Goal: Information Seeking & Learning: Check status

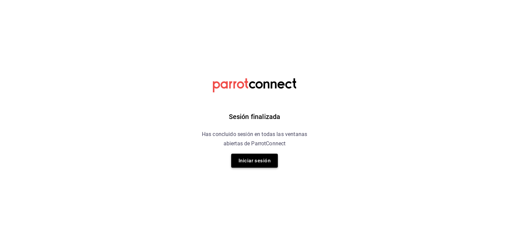
click at [252, 155] on button "Iniciar sesión" at bounding box center [254, 160] width 47 height 14
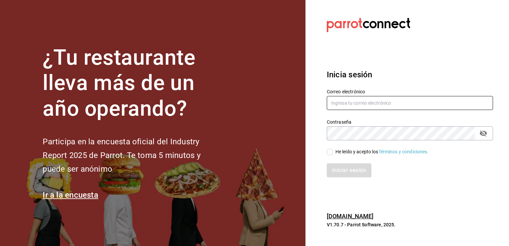
type input "hotaru@grupocosteno.com"
click at [327, 152] on input "He leído y acepto los Términos y condiciones." at bounding box center [330, 152] width 6 height 6
checkbox input "true"
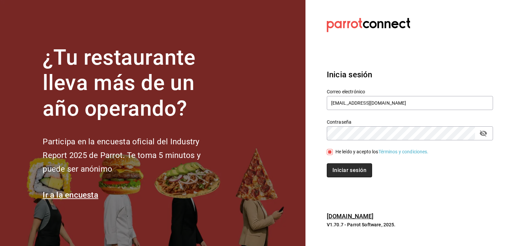
click at [353, 174] on button "Iniciar sesión" at bounding box center [349, 170] width 45 height 14
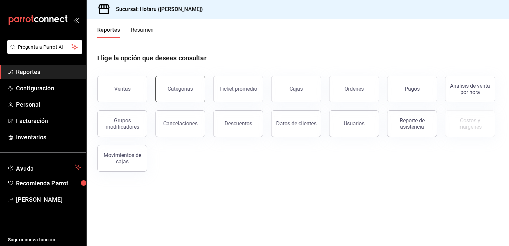
click at [189, 90] on div "Categorías" at bounding box center [179, 89] width 25 height 6
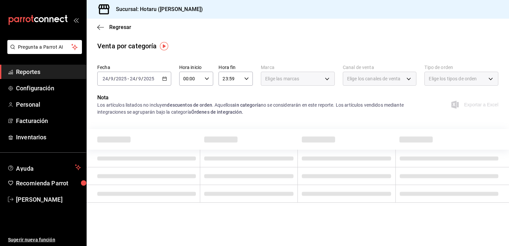
click at [408, 78] on div "Elige los canales de venta" at bounding box center [380, 79] width 74 height 14
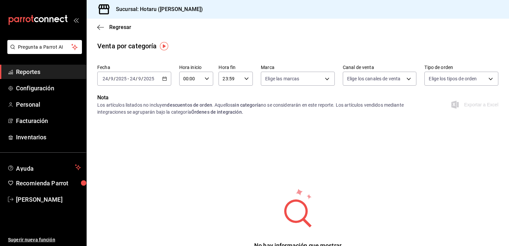
click at [164, 82] on div "[DATE] [DATE] - [DATE] [DATE]" at bounding box center [134, 79] width 74 height 14
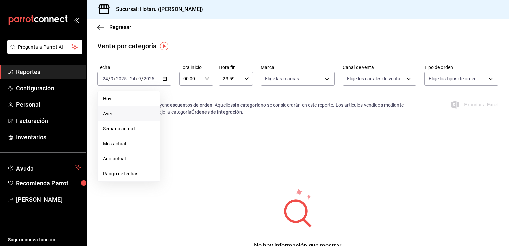
click at [130, 110] on span "Ayer" at bounding box center [129, 113] width 52 height 7
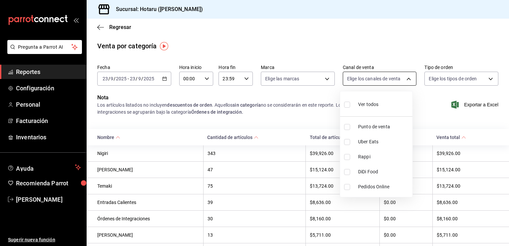
click at [402, 78] on body "Pregunta a Parrot AI Reportes Configuración Personal Facturación Inventarios Ay…" at bounding box center [254, 123] width 509 height 246
click at [346, 157] on input "checkbox" at bounding box center [347, 157] width 6 height 6
checkbox input "true"
type input "RAPPI"
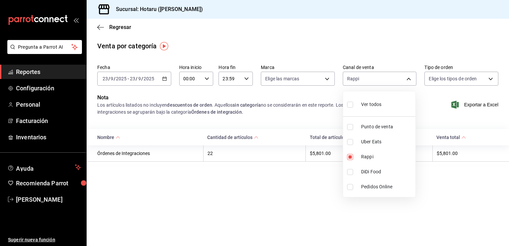
click at [325, 79] on div at bounding box center [254, 123] width 509 height 246
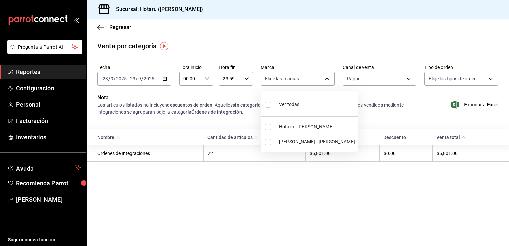
click at [325, 79] on body "Pregunta a Parrot AI Reportes Configuración Personal Facturación Inventarios Ay…" at bounding box center [254, 123] width 509 height 246
click at [268, 140] on input "checkbox" at bounding box center [268, 142] width 6 height 6
checkbox input "true"
type input "619c758d-7c36-49c6-a756-e52d453908cb"
click at [98, 26] on div at bounding box center [254, 123] width 509 height 246
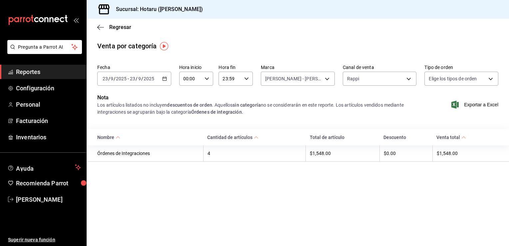
click at [98, 26] on icon "button" at bounding box center [100, 27] width 7 height 6
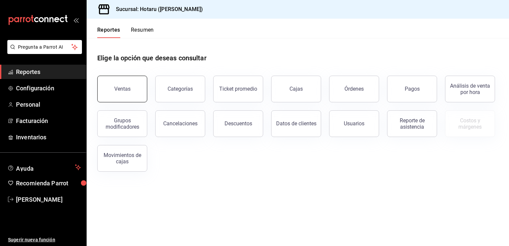
click at [126, 86] on div "Ventas" at bounding box center [122, 89] width 16 height 6
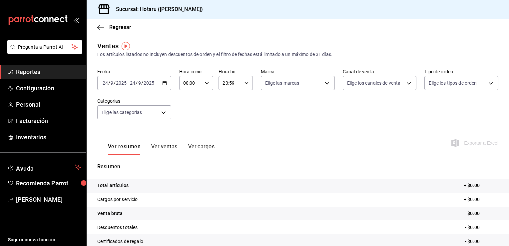
click at [162, 85] on icon "button" at bounding box center [164, 83] width 5 height 5
click at [170, 146] on button "Ver ventas" at bounding box center [164, 148] width 26 height 11
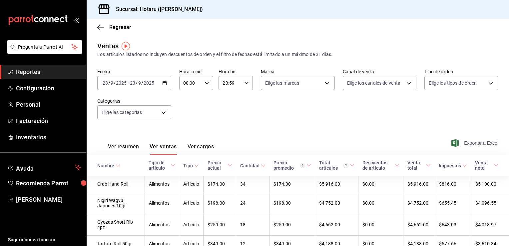
click at [475, 142] on span "Exportar a Excel" at bounding box center [475, 143] width 46 height 8
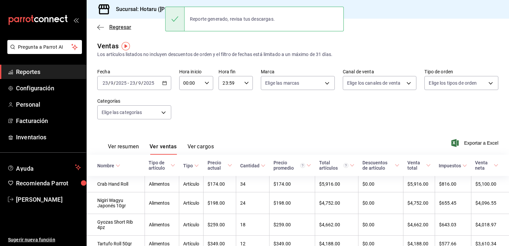
click at [98, 26] on icon "button" at bounding box center [98, 27] width 3 height 5
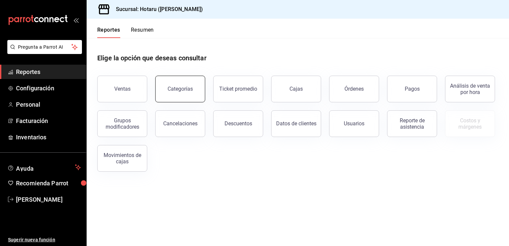
click at [198, 93] on button "Categorías" at bounding box center [180, 89] width 50 height 27
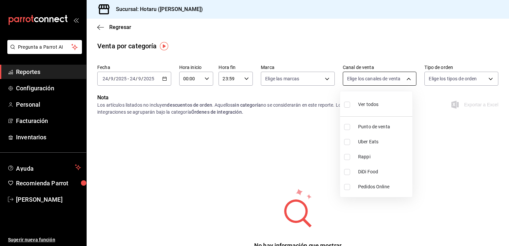
click at [408, 78] on body "Pregunta a Parrot AI Reportes Configuración Personal Facturación Inventarios Ay…" at bounding box center [254, 123] width 509 height 246
click at [349, 157] on input "checkbox" at bounding box center [347, 157] width 6 height 6
checkbox input "true"
type input "RAPPI"
click at [325, 79] on div at bounding box center [254, 123] width 509 height 246
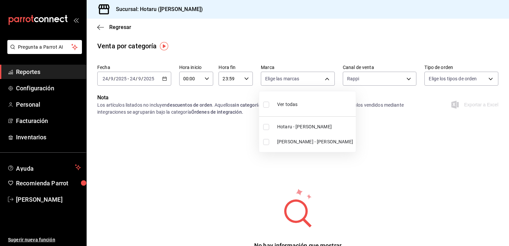
click at [325, 79] on body "Pregunta a Parrot AI Reportes Configuración Personal Facturación Inventarios Ay…" at bounding box center [254, 123] width 509 height 246
click at [266, 125] on input "checkbox" at bounding box center [266, 127] width 6 height 6
checkbox input "true"
type input "c6f689f8-63fd-49a8-a607-35aea03ac6a9"
click at [165, 78] on div at bounding box center [254, 123] width 509 height 246
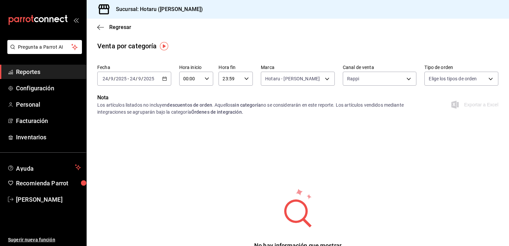
click at [165, 78] on icon "button" at bounding box center [164, 78] width 5 height 5
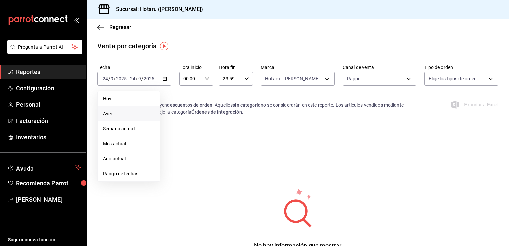
click at [128, 112] on span "Ayer" at bounding box center [129, 113] width 52 height 7
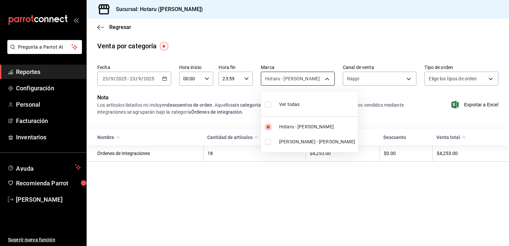
click at [328, 80] on body "Pregunta a Parrot AI Reportes Configuración Personal Facturación Inventarios Ay…" at bounding box center [254, 123] width 509 height 246
click at [335, 167] on div at bounding box center [254, 123] width 509 height 246
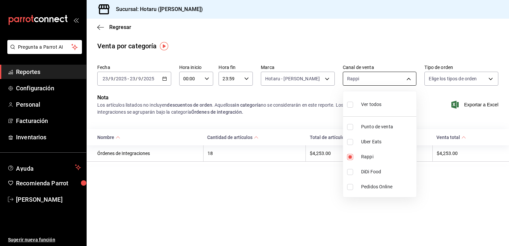
click at [407, 78] on body "Pregunta a Parrot AI Reportes Configuración Personal Facturación Inventarios Ay…" at bounding box center [254, 123] width 509 height 246
click at [348, 142] on input "checkbox" at bounding box center [350, 142] width 6 height 6
checkbox input "true"
type input "RAPPI,UBER_EATS"
click at [349, 154] on input "checkbox" at bounding box center [350, 157] width 6 height 6
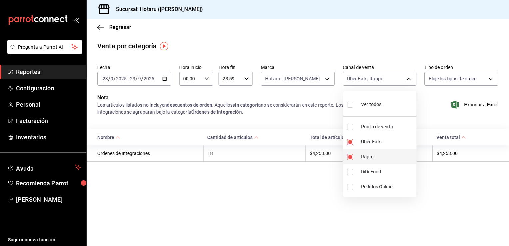
checkbox input "false"
type input "UBER_EATS"
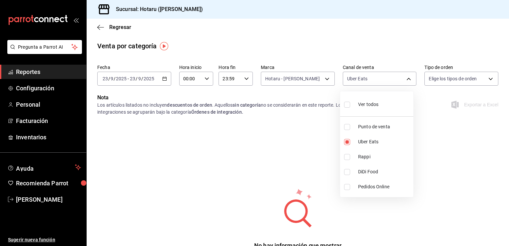
click at [162, 78] on div at bounding box center [254, 123] width 509 height 246
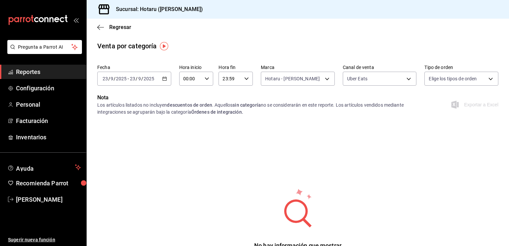
click at [162, 79] on icon "button" at bounding box center [164, 78] width 5 height 5
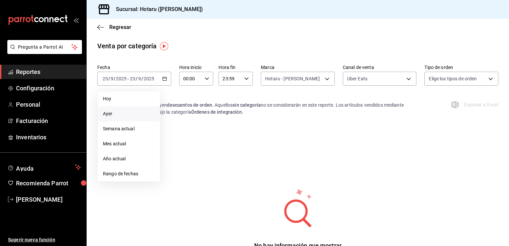
click at [136, 112] on span "Ayer" at bounding box center [129, 113] width 52 height 7
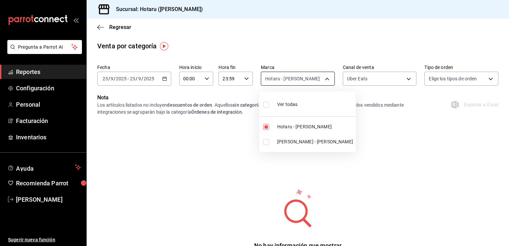
click at [323, 79] on body "Pregunta a Parrot AI Reportes Configuración Personal Facturación Inventarios Ay…" at bounding box center [254, 123] width 509 height 246
click at [264, 123] on li "Hotaru - [PERSON_NAME]" at bounding box center [307, 126] width 97 height 15
checkbox input "false"
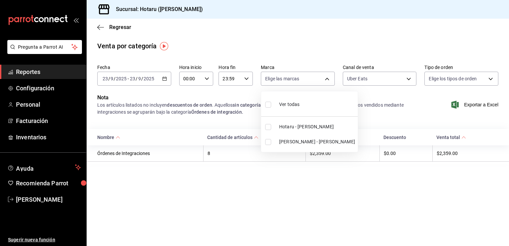
click at [269, 141] on input "checkbox" at bounding box center [268, 142] width 6 height 6
checkbox input "true"
type input "619c758d-7c36-49c6-a756-e52d453908cb"
click at [268, 126] on input "checkbox" at bounding box center [268, 127] width 6 height 6
checkbox input "true"
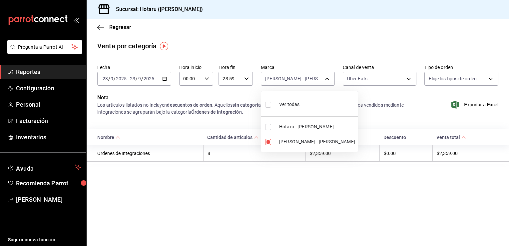
type input "619c758d-7c36-49c6-a756-e52d453908cb,c6f689f8-63fd-49a8-a607-35aea03ac6a9"
checkbox input "true"
click at [268, 142] on input "checkbox" at bounding box center [268, 142] width 6 height 6
checkbox input "false"
type input "c6f689f8-63fd-49a8-a607-35aea03ac6a9"
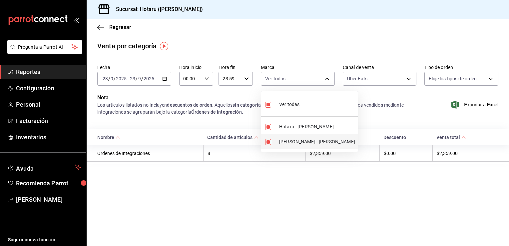
checkbox input "false"
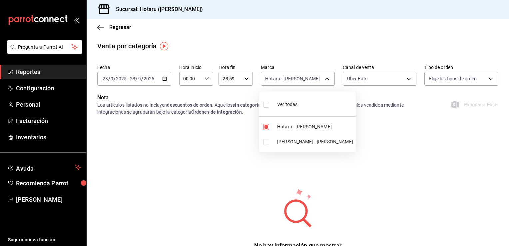
click at [267, 139] on input "checkbox" at bounding box center [266, 142] width 6 height 6
checkbox input "true"
type input "c6f689f8-63fd-49a8-a607-35aea03ac6a9,619c758d-7c36-49c6-a756-e52d453908cb"
checkbox input "true"
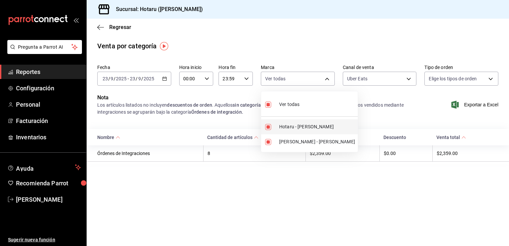
click at [266, 128] on input "checkbox" at bounding box center [268, 127] width 6 height 6
checkbox input "false"
type input "619c758d-7c36-49c6-a756-e52d453908cb"
checkbox input "false"
click at [267, 124] on input "checkbox" at bounding box center [268, 127] width 6 height 6
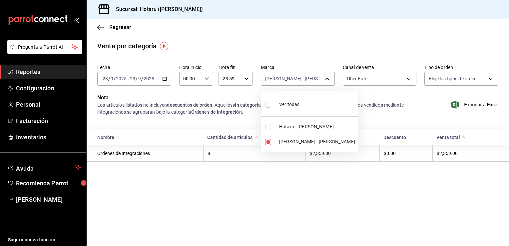
checkbox input "true"
type input "619c758d-7c36-49c6-a756-e52d453908cb,c6f689f8-63fd-49a8-a607-35aea03ac6a9"
checkbox input "true"
click at [408, 76] on div at bounding box center [254, 123] width 509 height 246
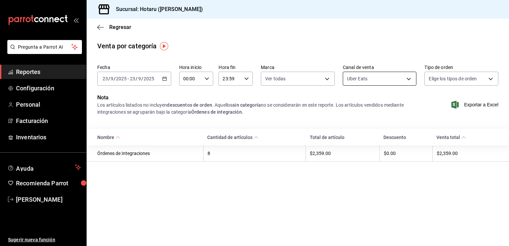
click at [408, 78] on body "Pregunta a Parrot AI Reportes Configuración Personal Facturación Inventarios Ay…" at bounding box center [254, 123] width 509 height 246
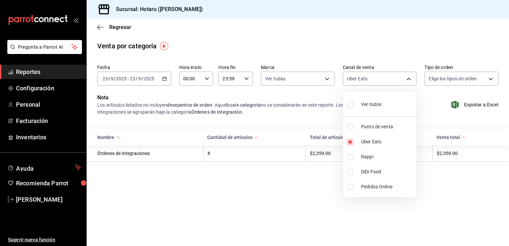
click at [351, 157] on input "checkbox" at bounding box center [350, 157] width 6 height 6
checkbox input "true"
type input "UBER_EATS,RAPPI"
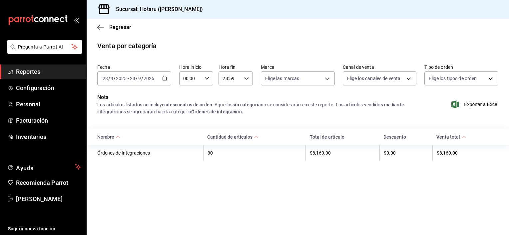
type input "619c758d-7c36-49c6-a756-e52d453908cb,c6f689f8-63fd-49a8-a607-35aea03ac6a9"
type input "UBER_EATS,RAPPI"
